Goal: Information Seeking & Learning: Learn about a topic

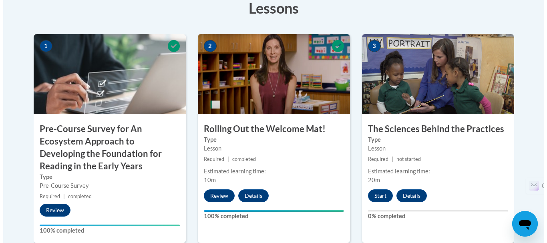
scroll to position [261, 0]
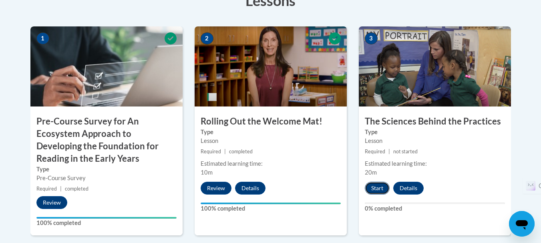
click at [372, 185] on button "Start" at bounding box center [377, 188] width 25 height 13
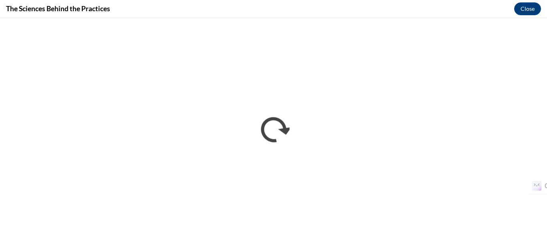
scroll to position [0, 0]
